Goal: Find specific page/section: Find specific page/section

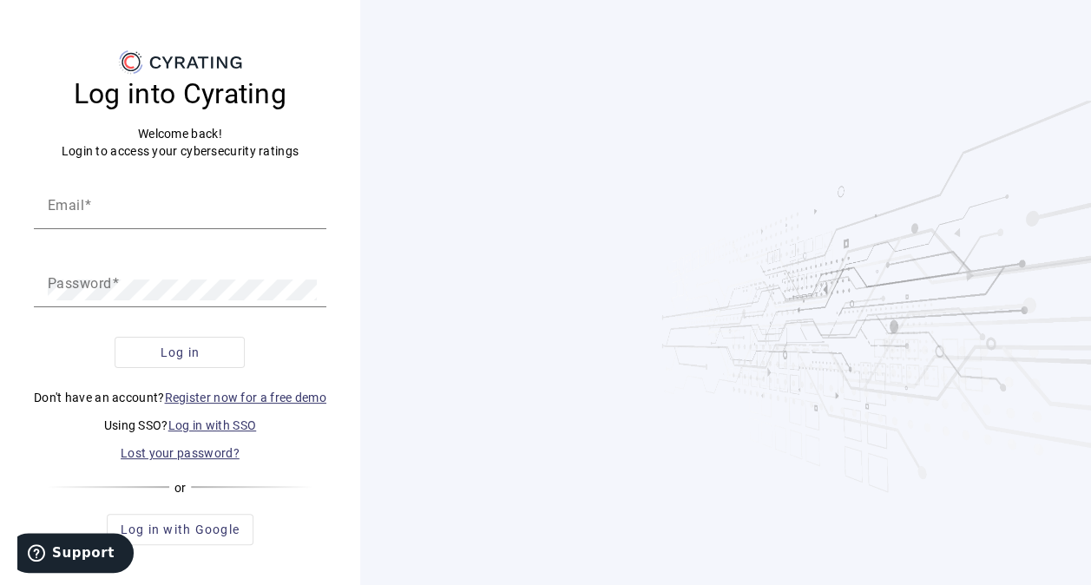
click at [194, 429] on link "Log in with SSO" at bounding box center [212, 425] width 89 height 14
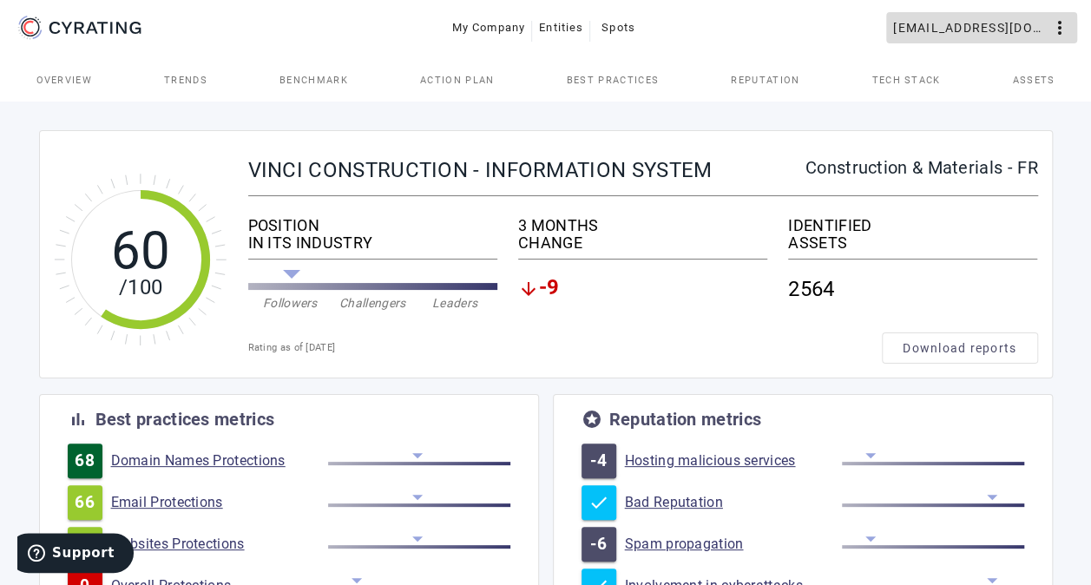
click at [893, 40] on span "[EMAIL_ADDRESS][DOMAIN_NAME]" at bounding box center [971, 28] width 156 height 28
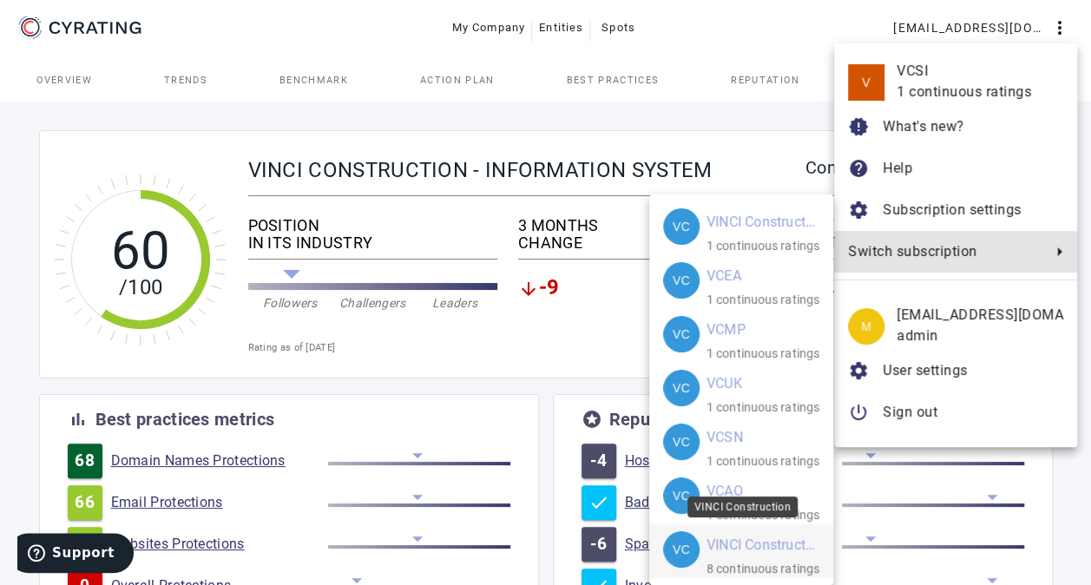
click at [783, 554] on mat-card-title "VINCI Construction" at bounding box center [761, 545] width 111 height 28
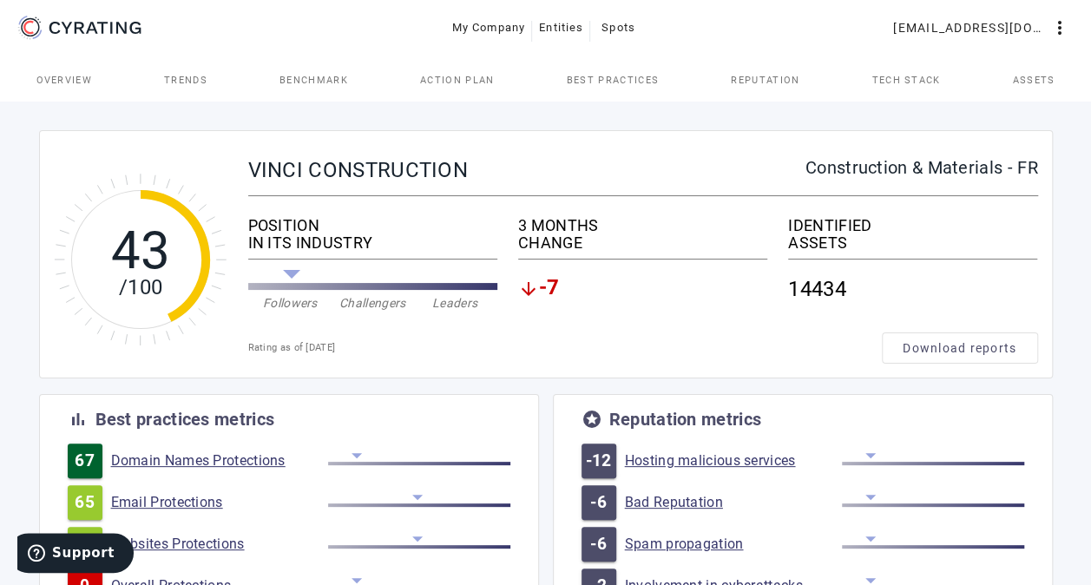
scroll to position [174, 0]
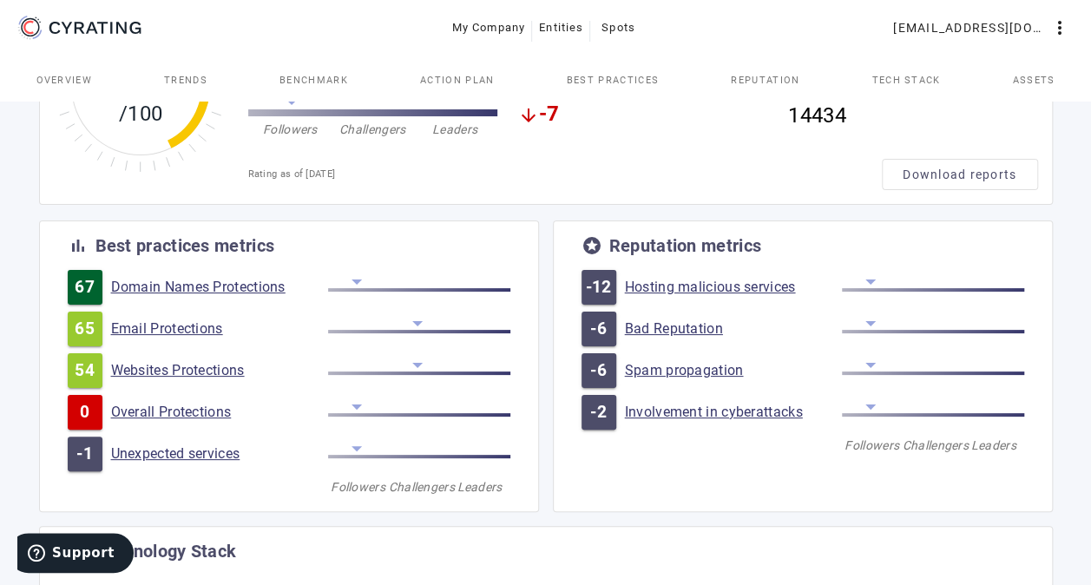
click at [172, 406] on link "Overall Protections" at bounding box center [219, 411] width 217 height 17
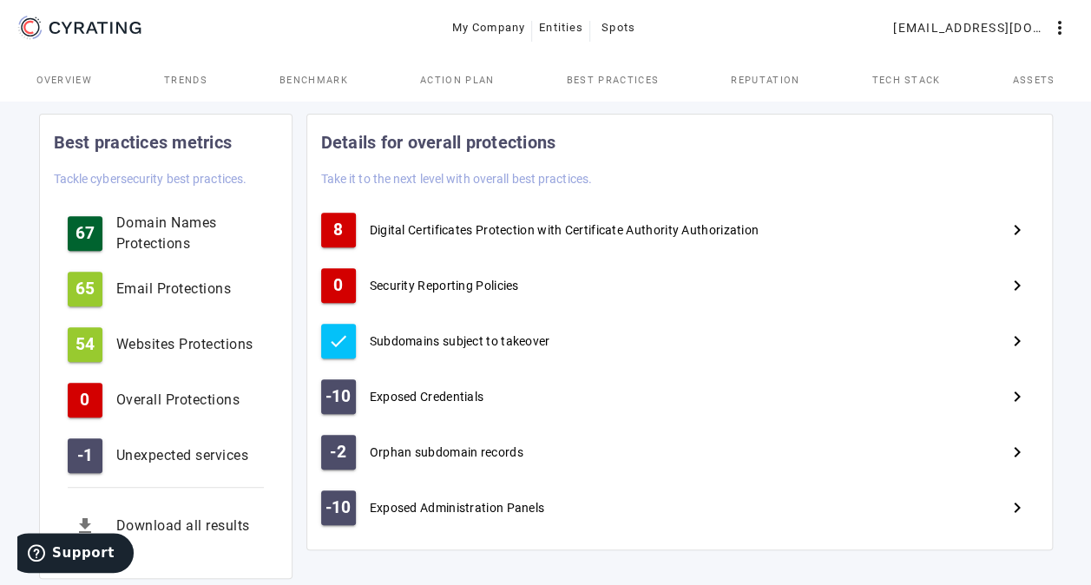
scroll to position [318, 0]
